Goal: Transaction & Acquisition: Purchase product/service

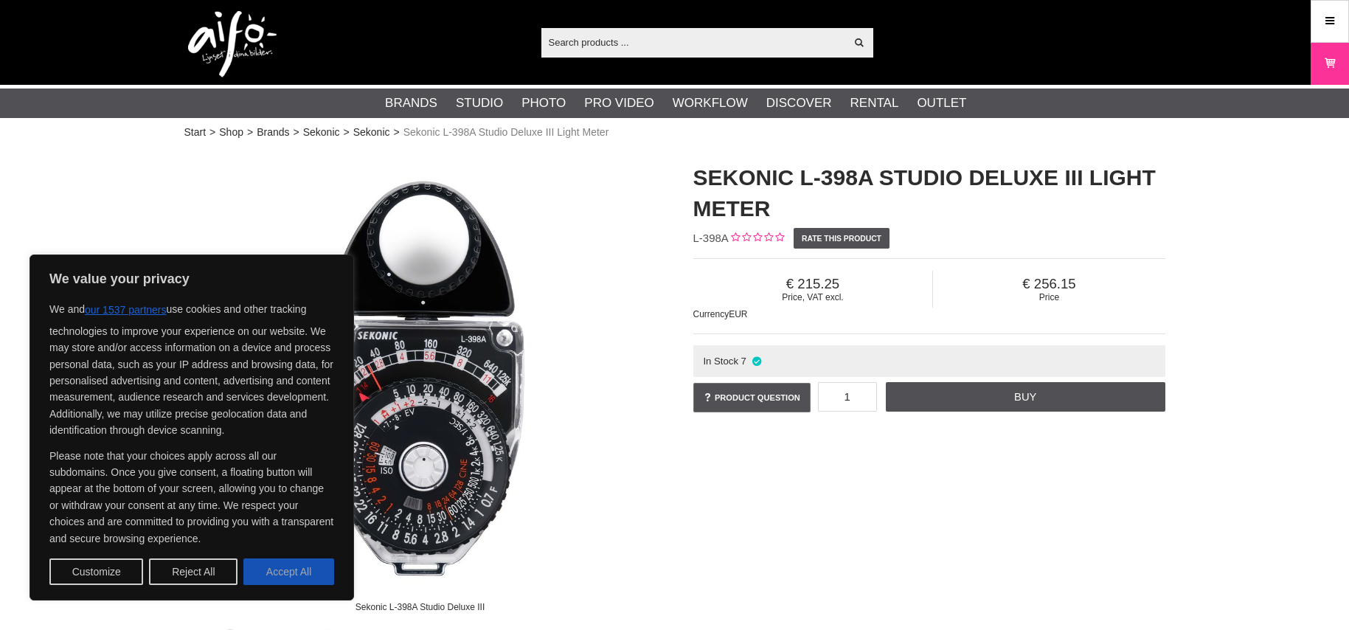
click at [279, 578] on button "Accept All" at bounding box center [288, 572] width 91 height 27
checkbox input "true"
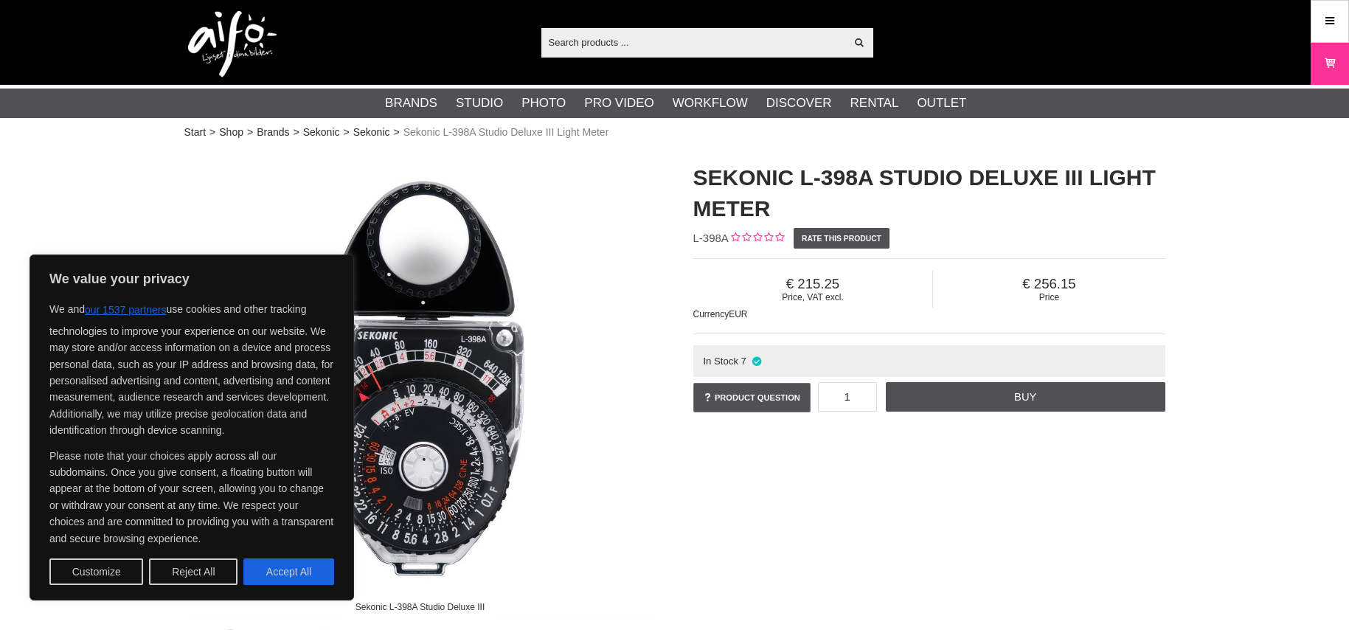
checkbox input "true"
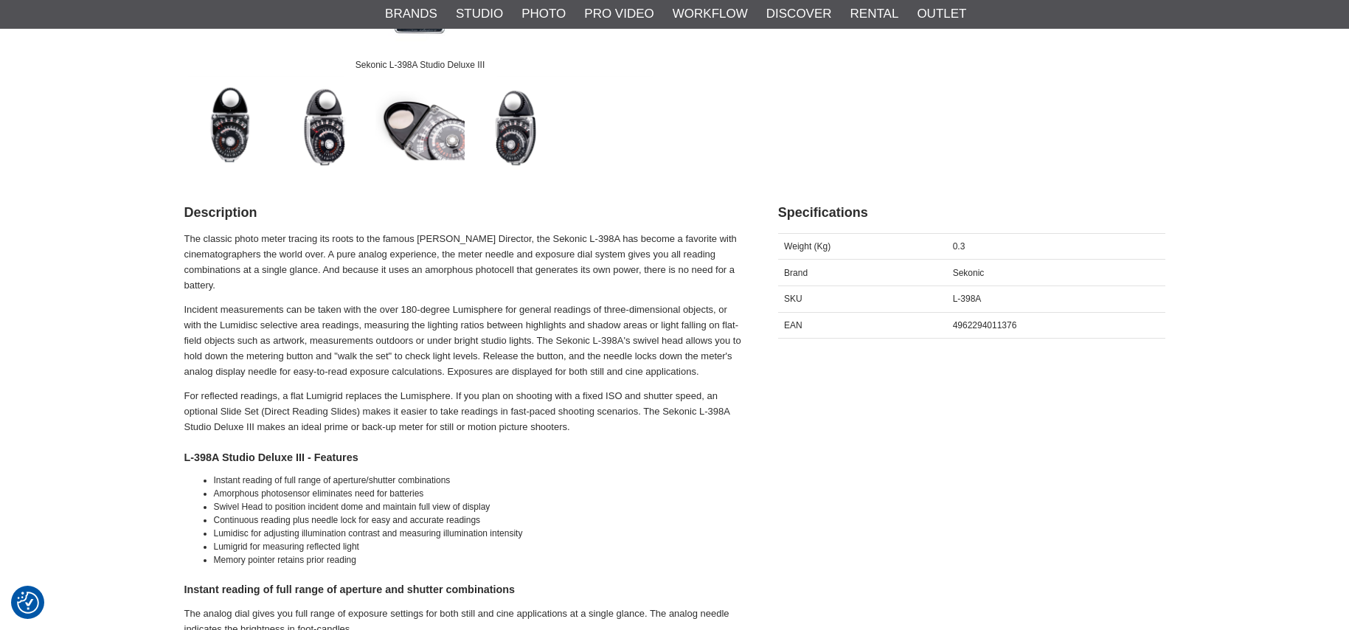
scroll to position [550, 0]
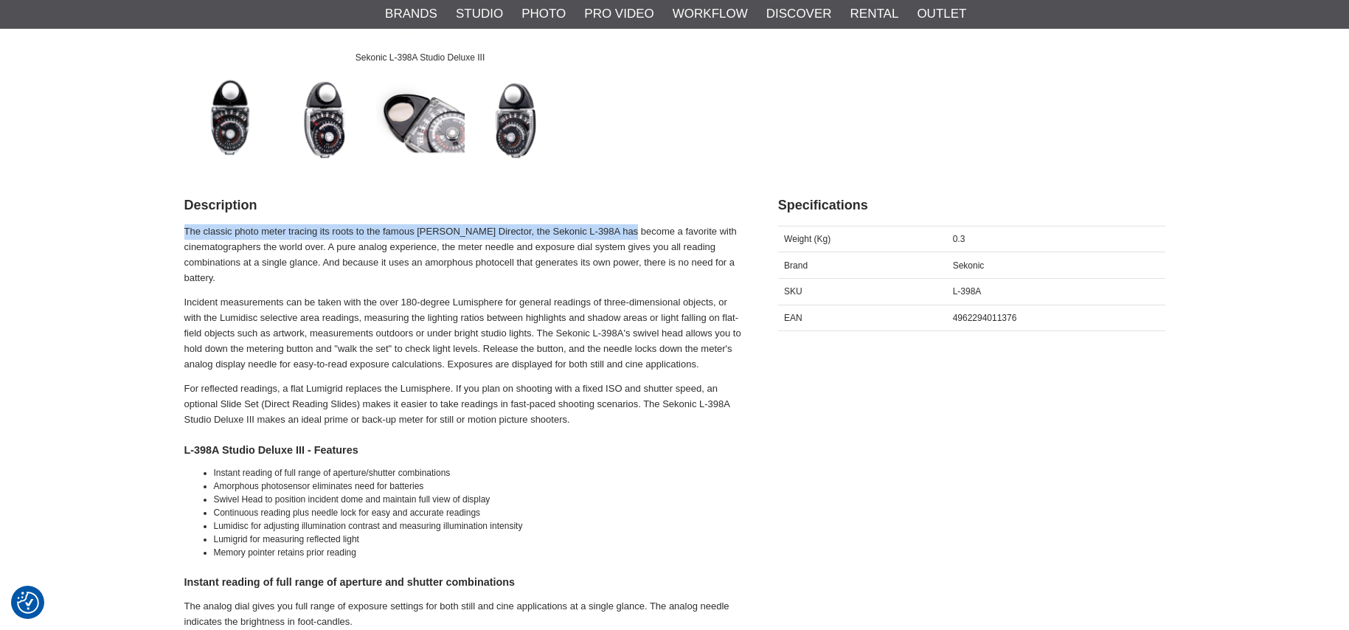
drag, startPoint x: 184, startPoint y: 231, endPoint x: 653, endPoint y: 233, distance: 468.5
click at [653, 233] on p "The classic photo meter tracing its roots to the famous [PERSON_NAME] Director,…" at bounding box center [462, 254] width 557 height 61
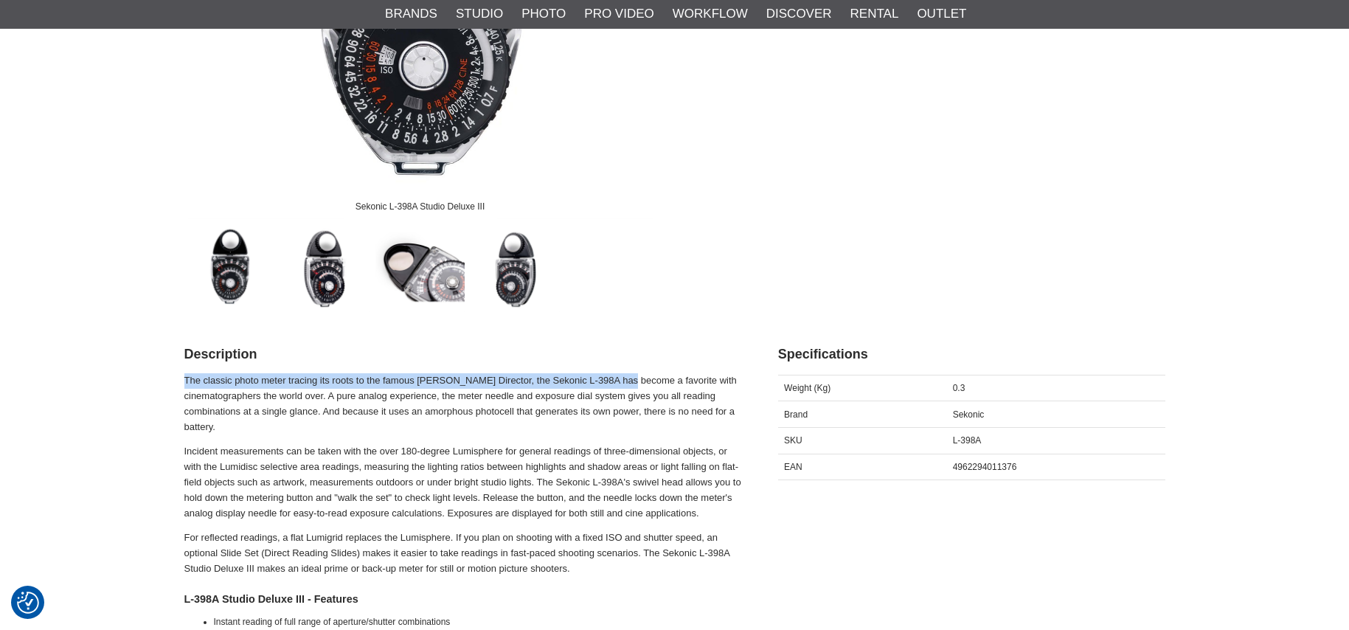
scroll to position [119, 0]
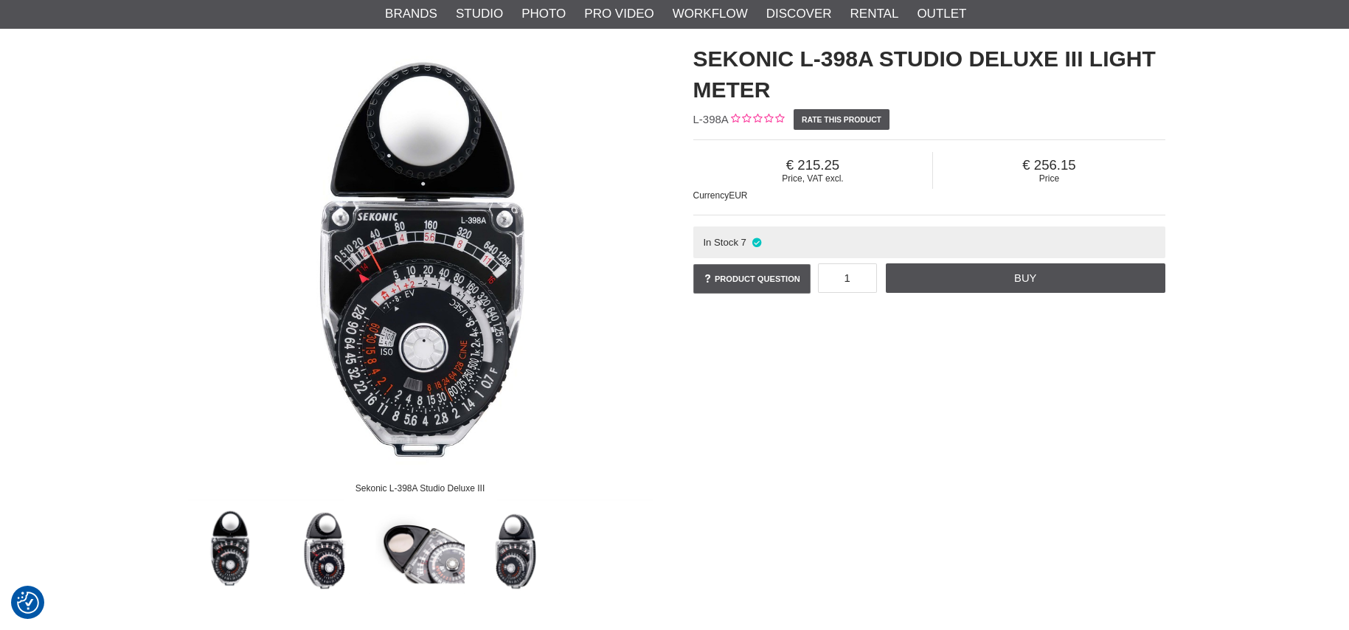
click at [406, 299] on img at bounding box center [420, 265] width 472 height 472
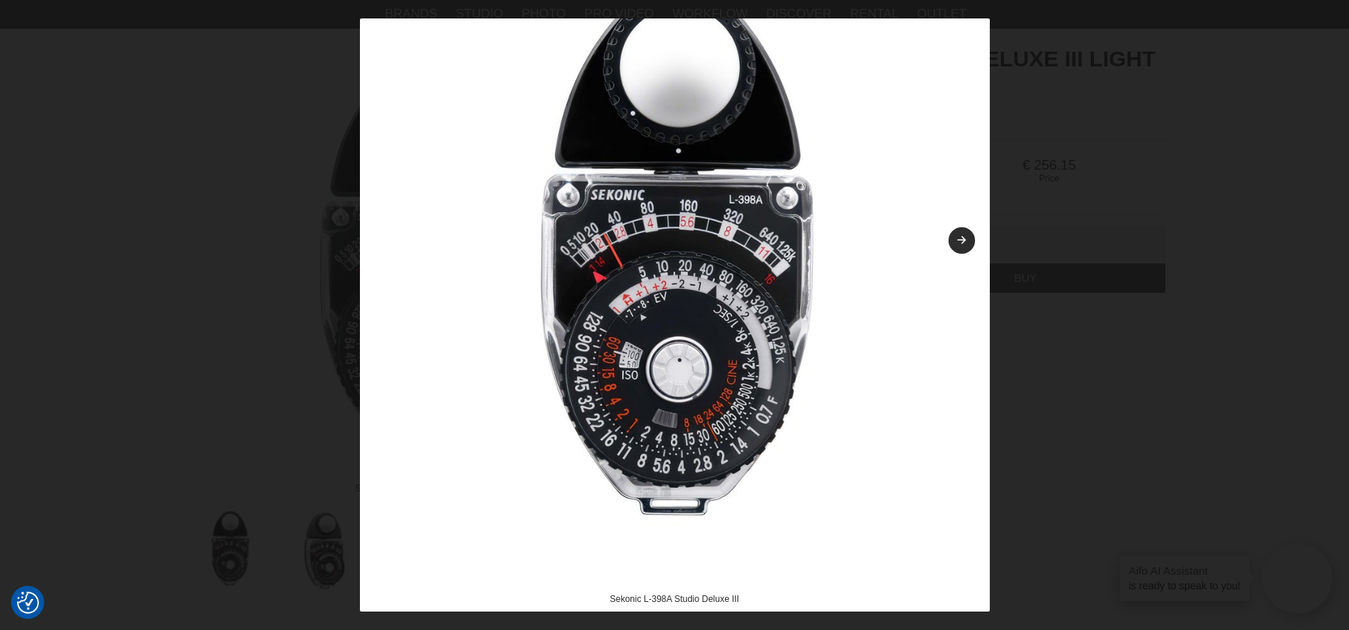
scroll to position [76, 0]
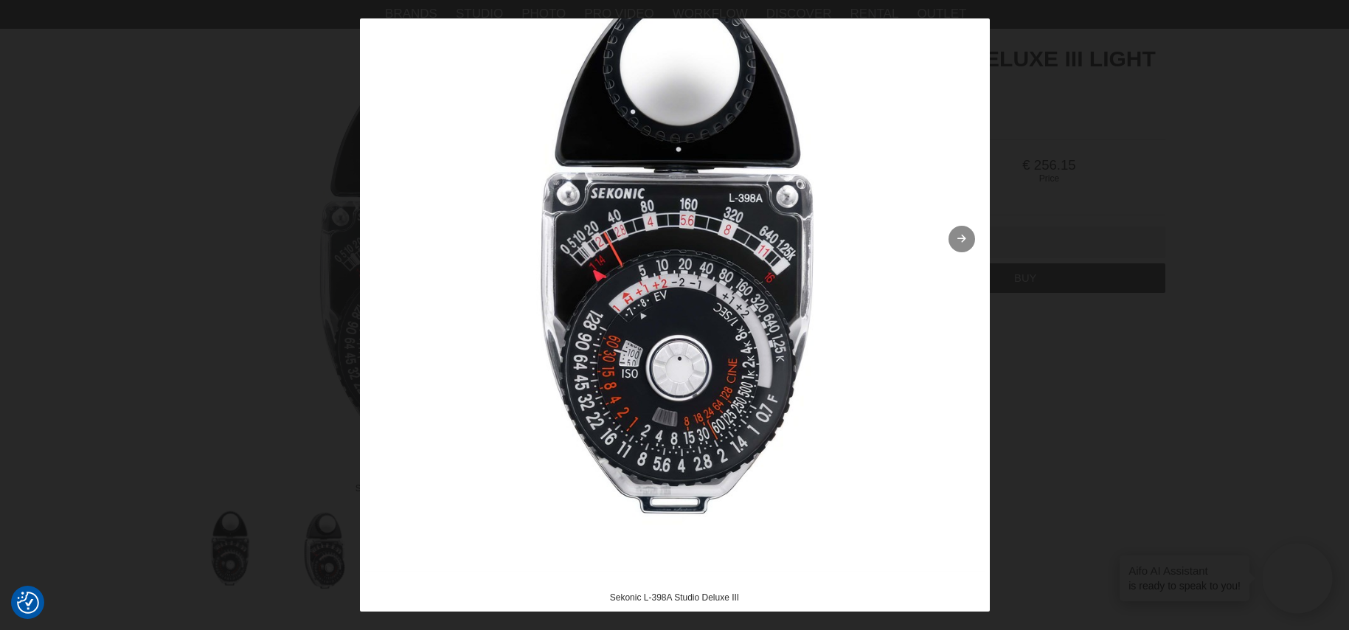
click at [955, 238] on icon at bounding box center [961, 240] width 13 height 10
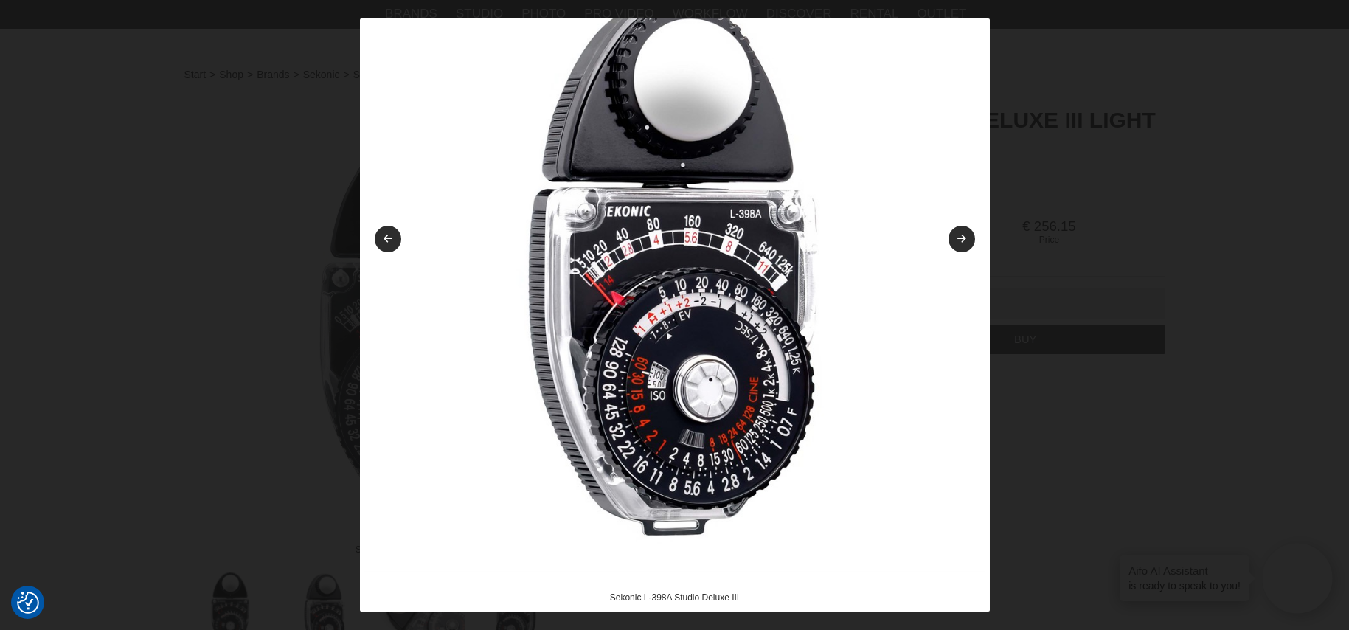
scroll to position [34, 0]
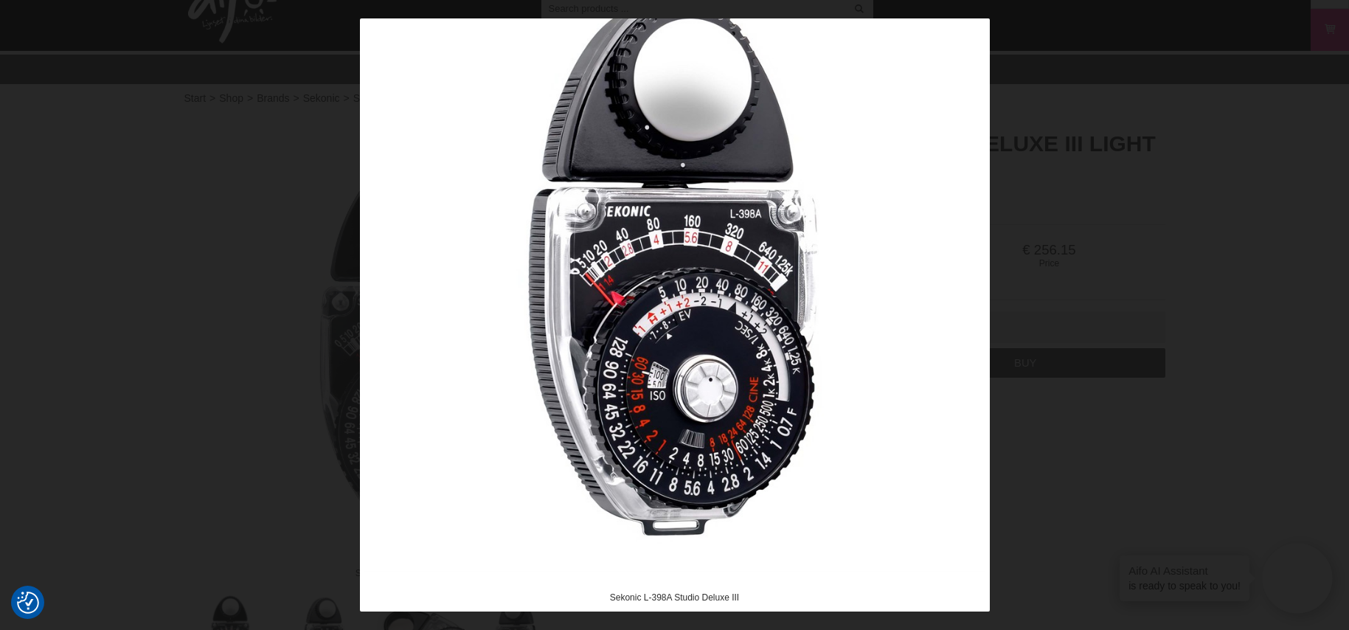
click at [1048, 468] on div at bounding box center [674, 315] width 1349 height 630
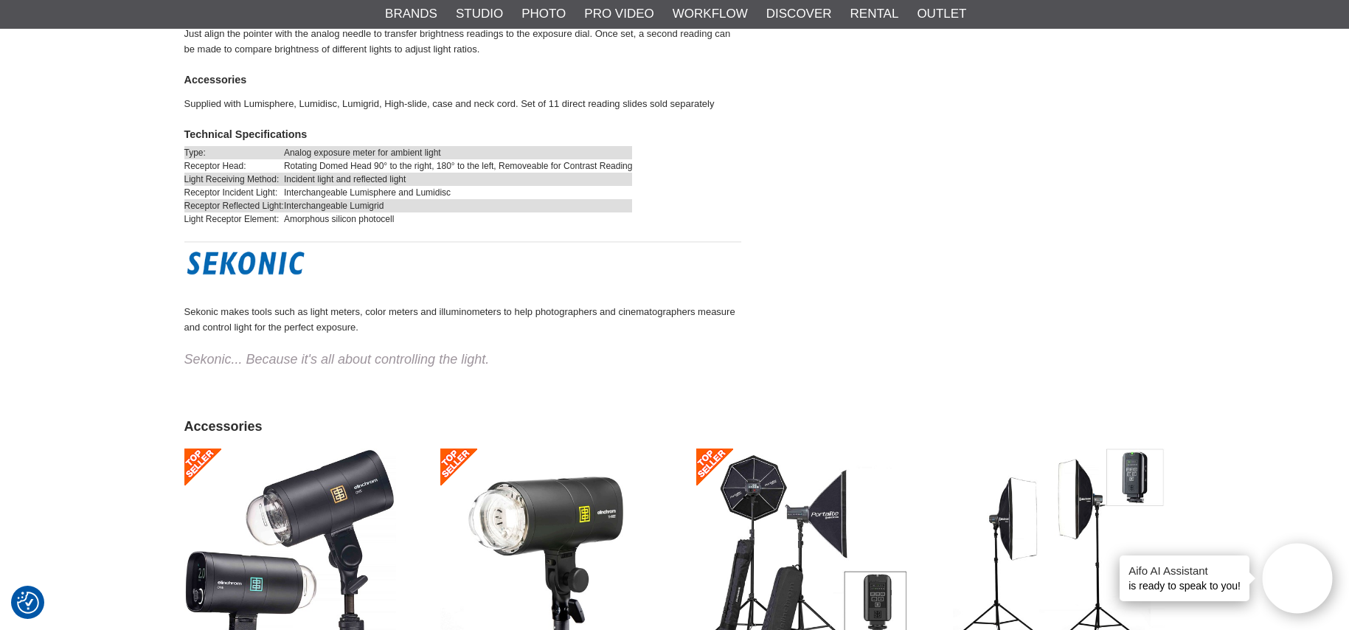
scroll to position [1571, 0]
